Goal: Information Seeking & Learning: Check status

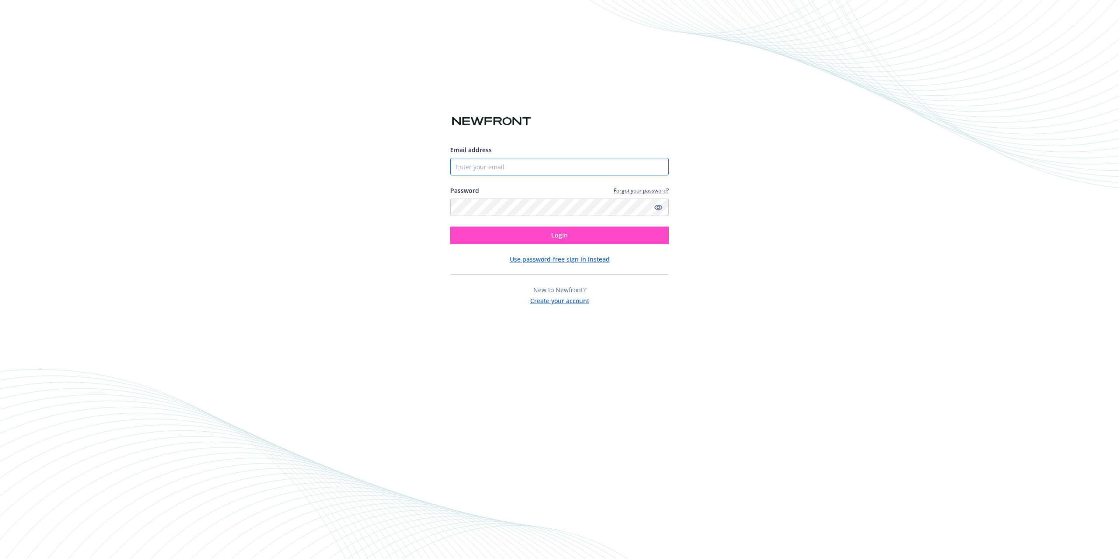
type input "[PERSON_NAME][EMAIL_ADDRESS][DOMAIN_NAME]"
click at [625, 232] on button "Login" at bounding box center [559, 234] width 219 height 17
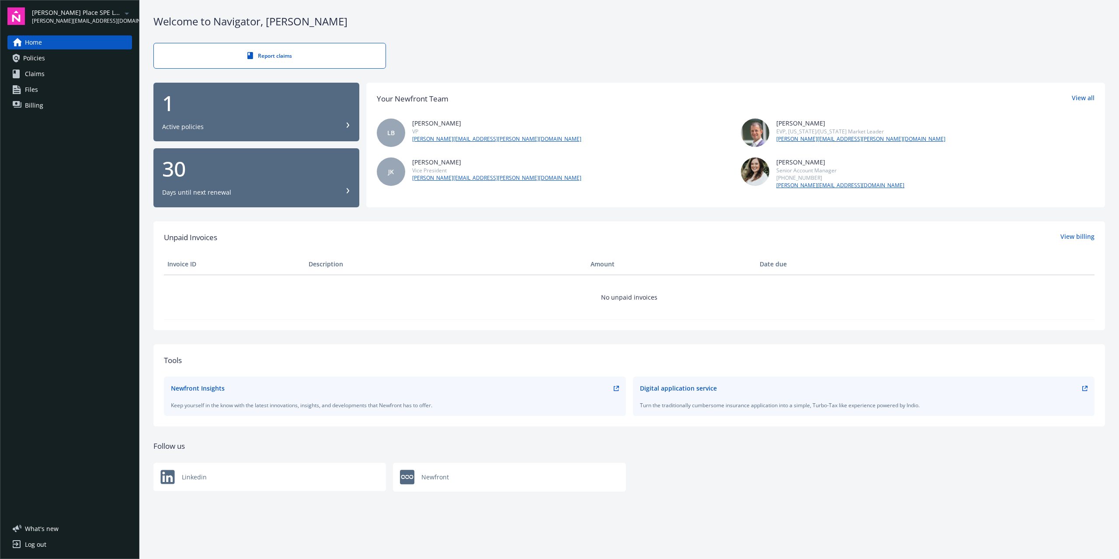
click at [99, 18] on div "James Place SPE LLC zach@fourmilecapital.com" at bounding box center [82, 16] width 100 height 17
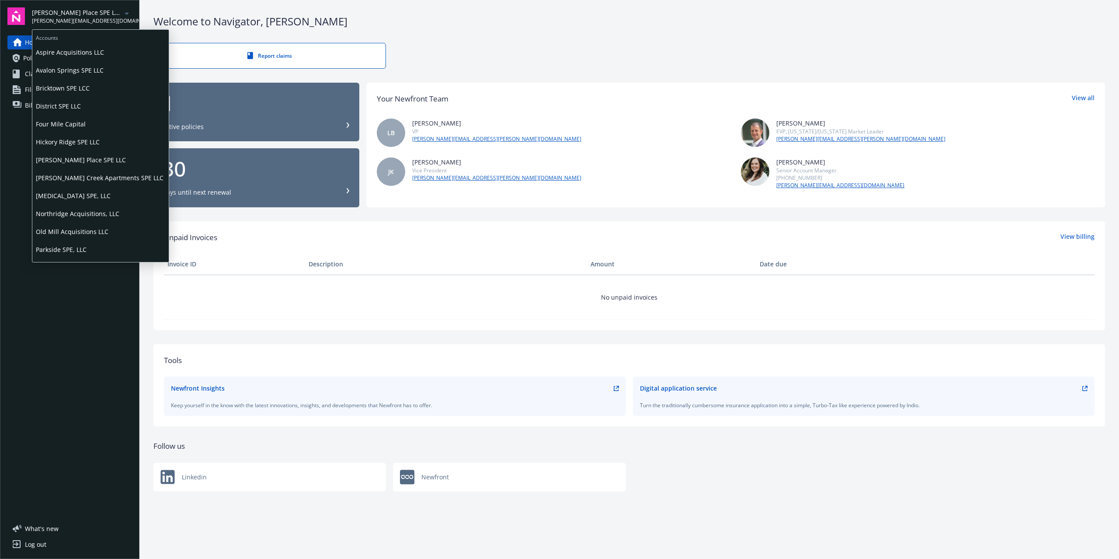
click at [102, 214] on span "Northridge Acquisitions, LLC" at bounding box center [100, 214] width 129 height 18
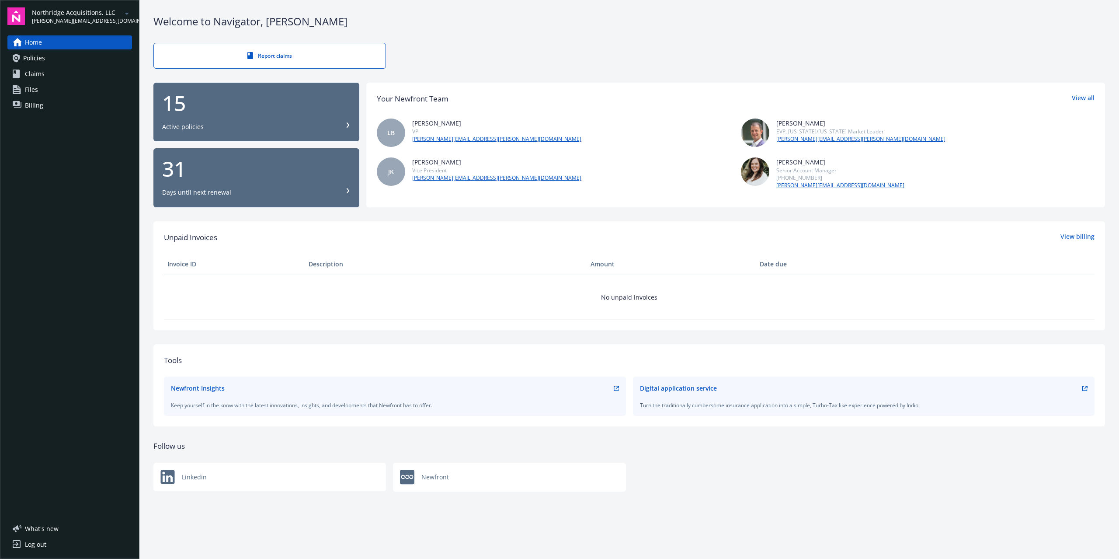
click at [342, 112] on div "15" at bounding box center [256, 103] width 188 height 21
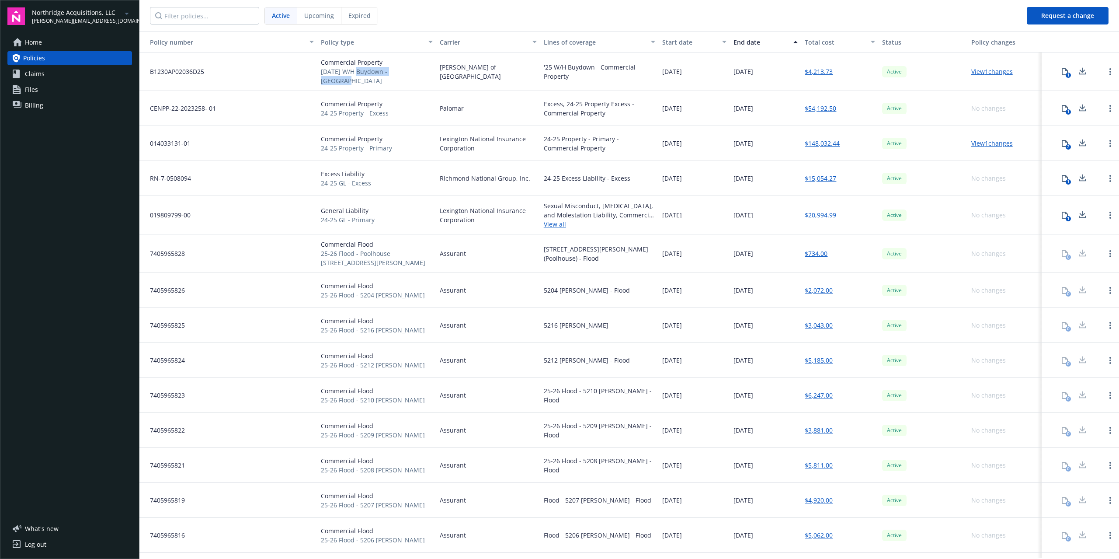
drag, startPoint x: 353, startPoint y: 72, endPoint x: 410, endPoint y: 81, distance: 57.5
click at [410, 81] on div "Commercial Property [DATE] W/H Buydown - [GEOGRAPHIC_DATA]" at bounding box center [376, 71] width 119 height 38
click at [497, 7] on nav "Active Upcoming Expired" at bounding box center [579, 15] width 880 height 31
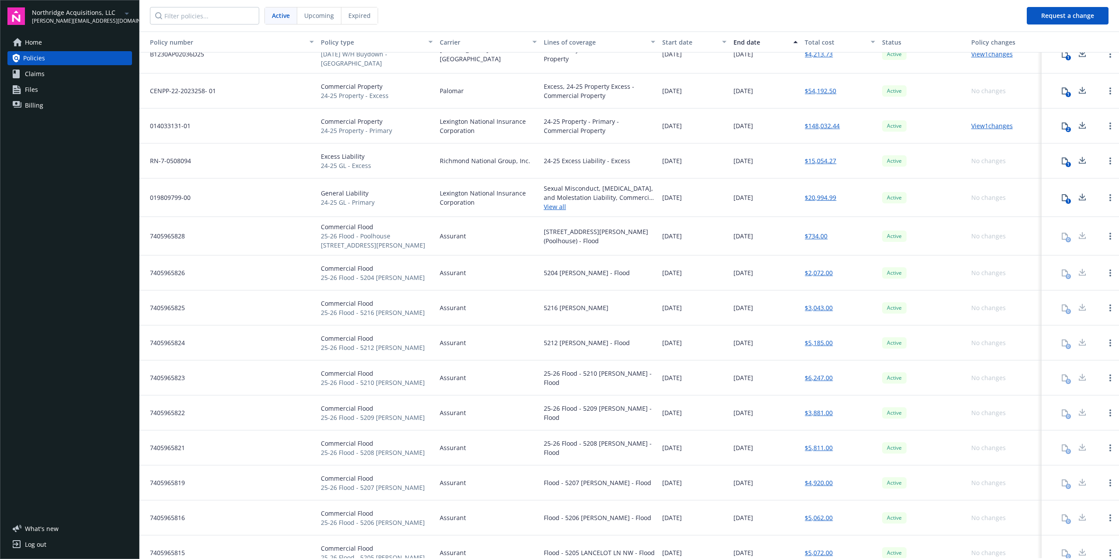
scroll to position [26, 0]
